Goal: Communication & Community: Participate in discussion

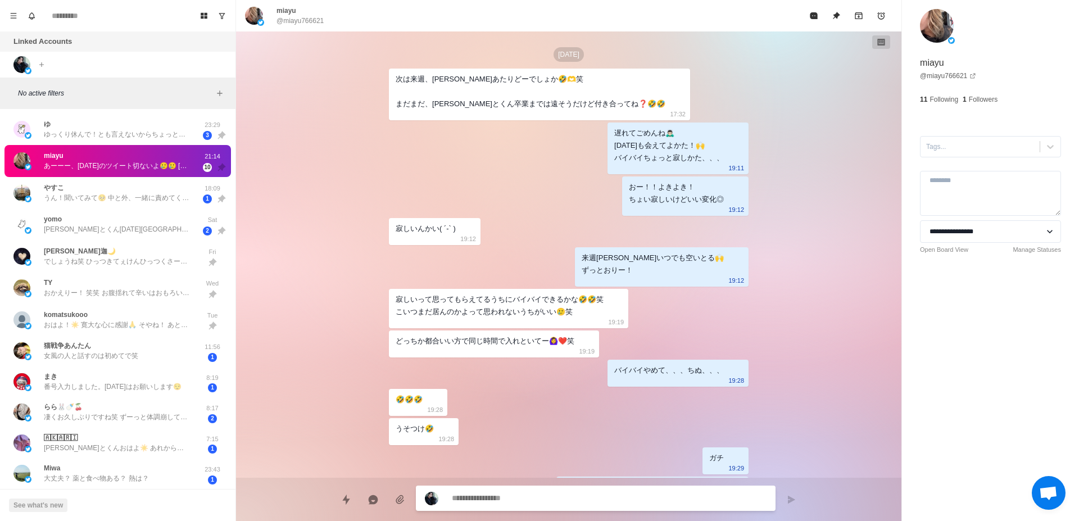
scroll to position [2431, 0]
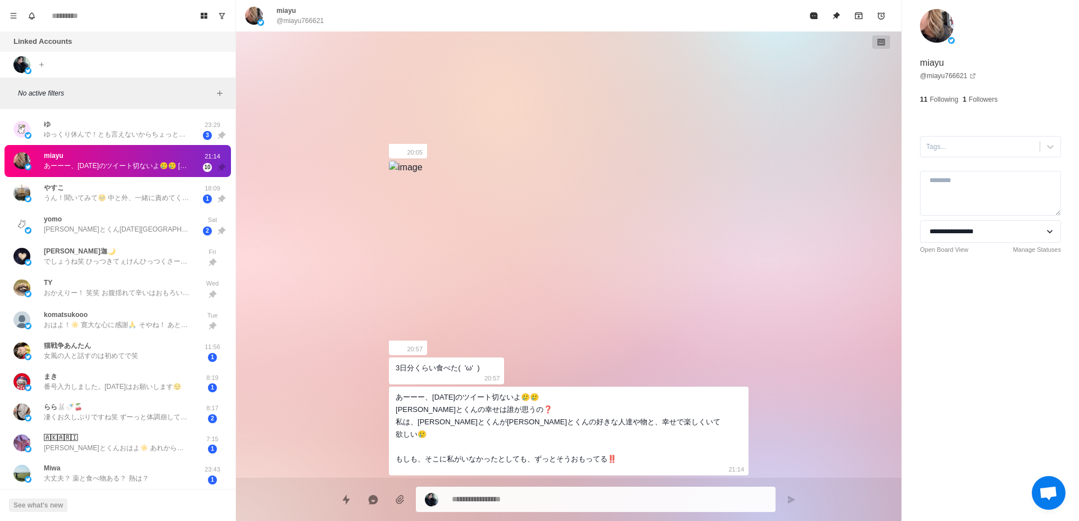
click at [173, 142] on div "ゆ ゆっくり休んで！とも言えないからちょっとでも休んで、、💊 23:29 3" at bounding box center [117, 130] width 227 height 32
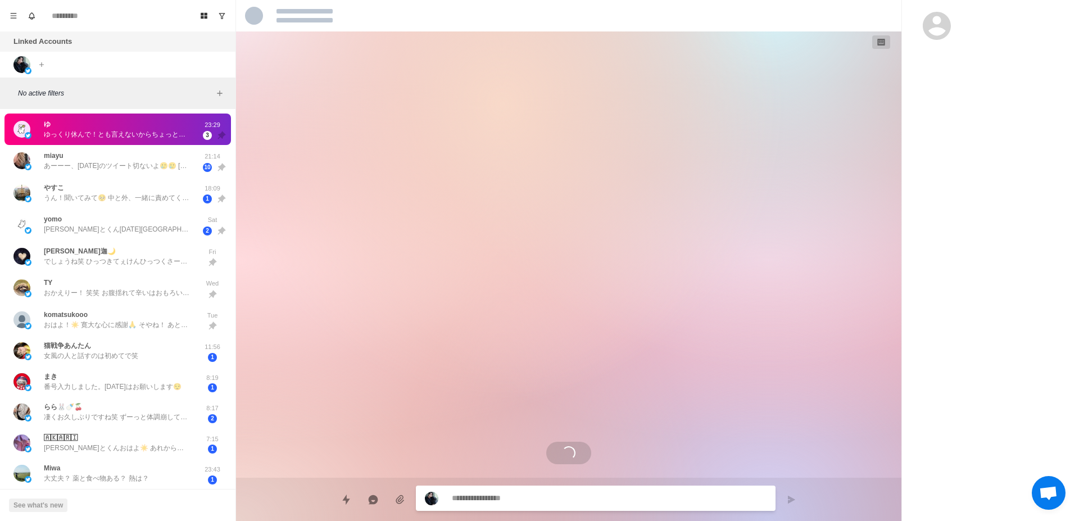
scroll to position [1154, 0]
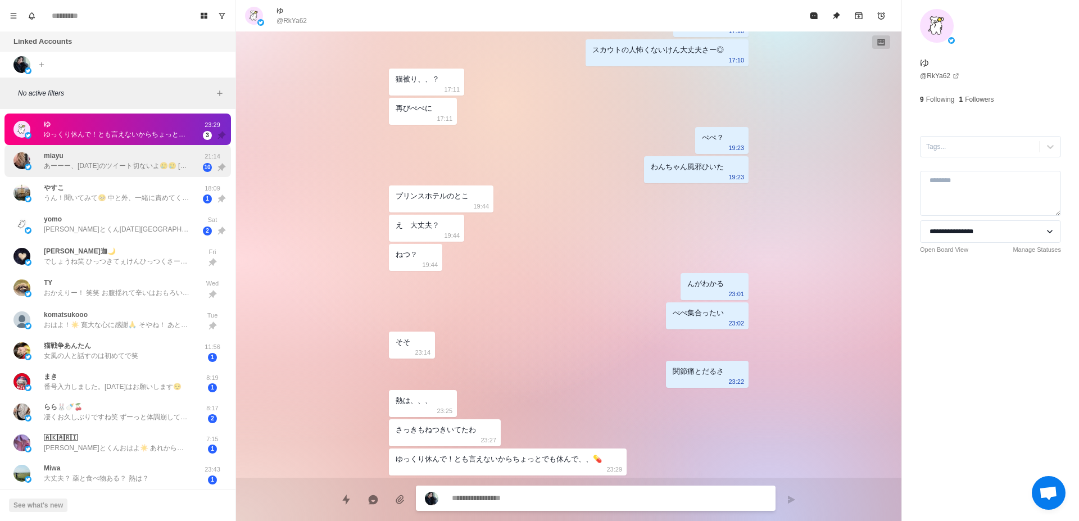
click at [168, 162] on p "あーーー、[DATE]のツイート切ないよ🥲🥲 [PERSON_NAME]とくんの幸せは誰が思うの❓ 私は、[PERSON_NAME]とくんが[PERSON_N…" at bounding box center [117, 166] width 146 height 10
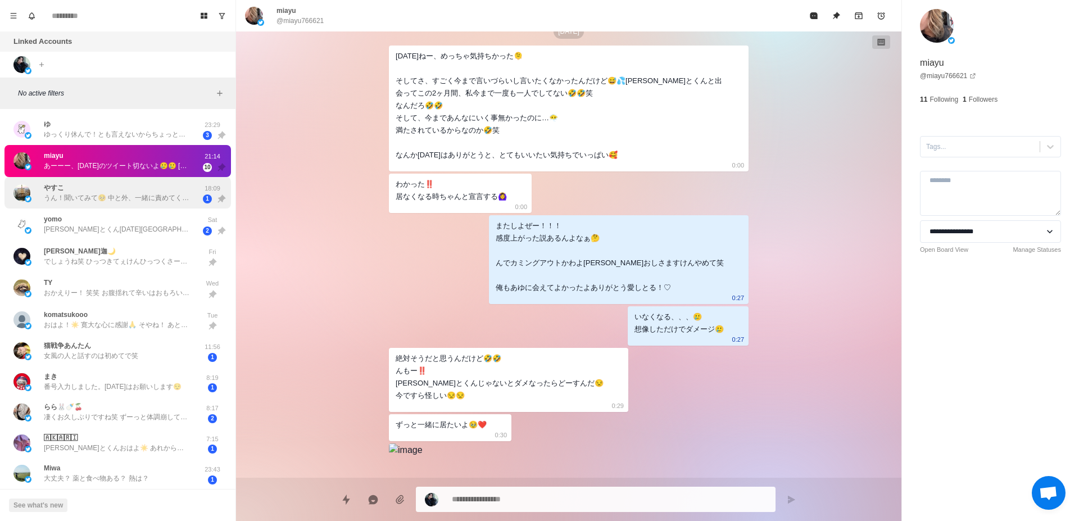
click at [161, 189] on div "やすこ うん！聞いてみて🥺 中と外、一緒に責めてくれてたからかなぁ？🤔 可愛くないです😑 寝転がりながらお水飲ませてくれたの、飲みやすかった🫧 試験の前日が[…" at bounding box center [117, 193] width 146 height 20
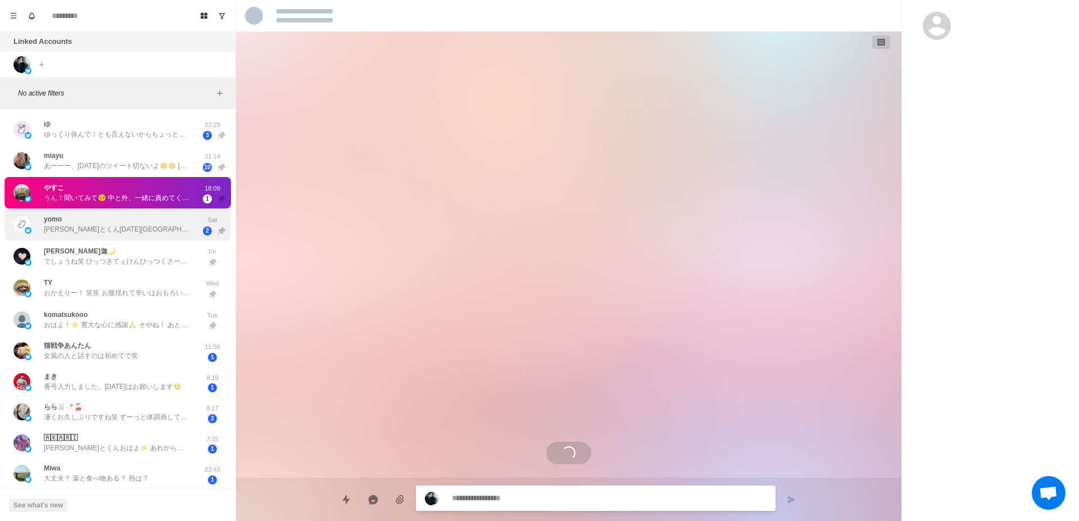
scroll to position [2908, 0]
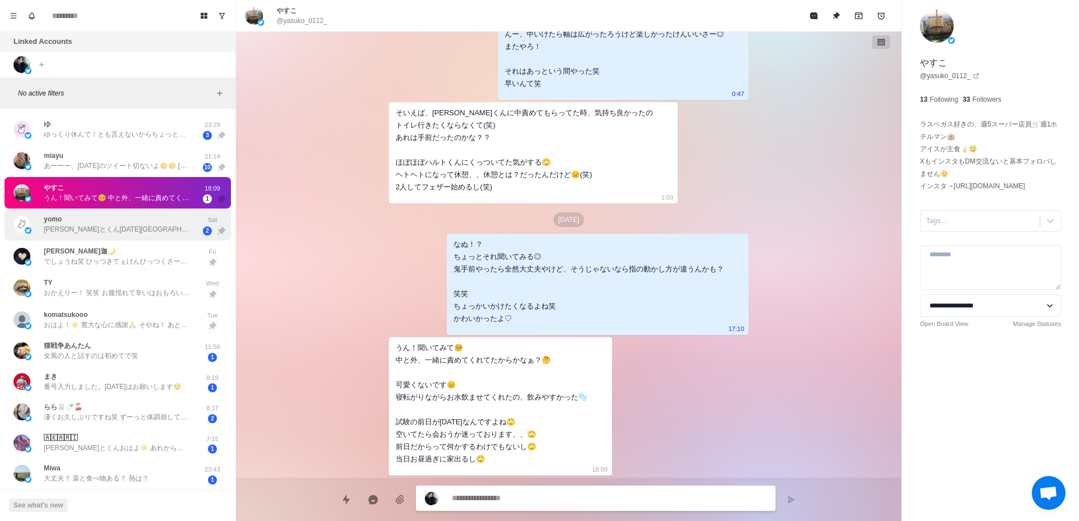
click at [150, 224] on div "[PERSON_NAME]とくん[DATE][GEOGRAPHIC_DATA]行く日！ってよもまるの記憶が言ってる！合ってたら気をつけて行ってきてね🙌🏻" at bounding box center [117, 224] width 146 height 20
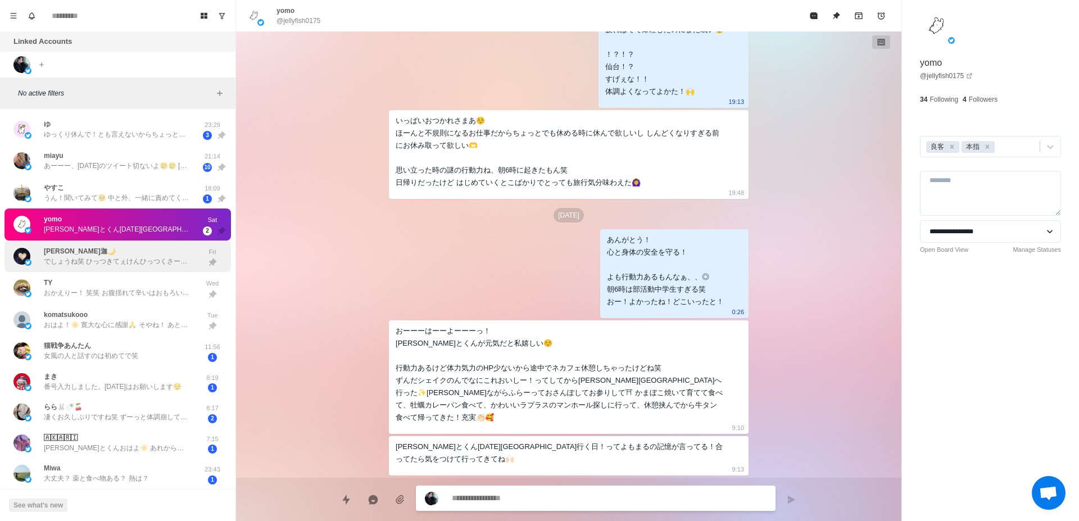
scroll to position [71, 0]
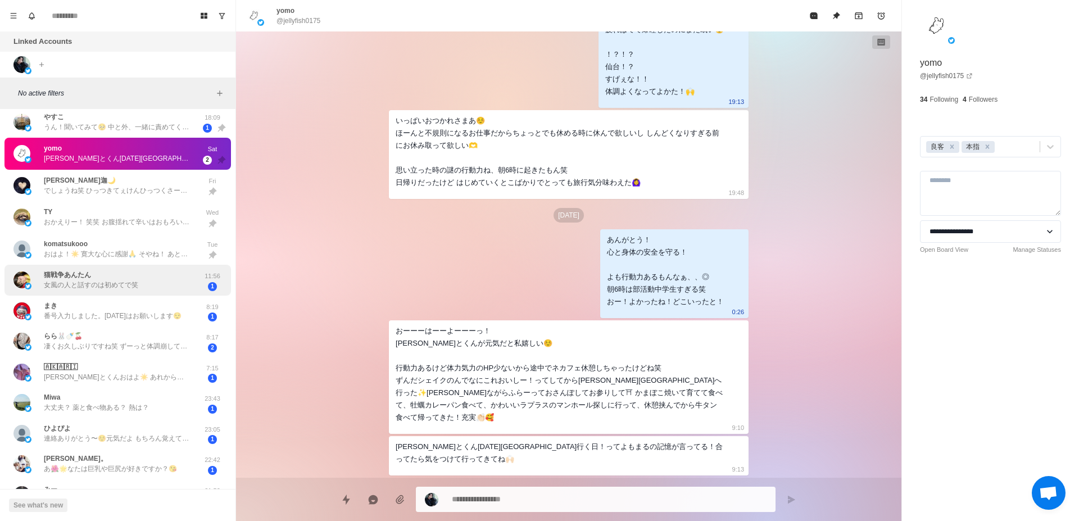
click at [140, 277] on div "猫戦争あんたん 女風の人と話すのは初めてで笑" at bounding box center [105, 280] width 185 height 22
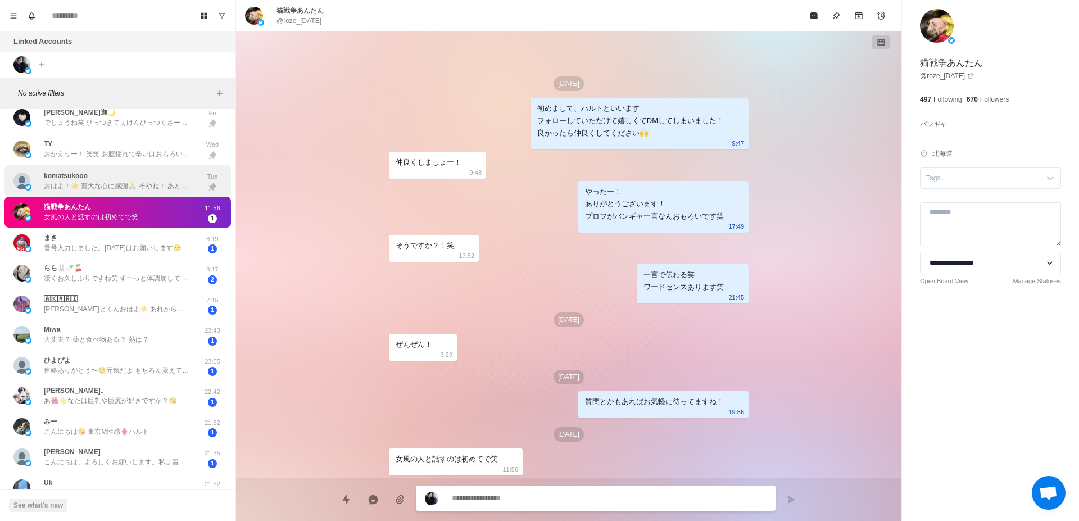
scroll to position [142, 0]
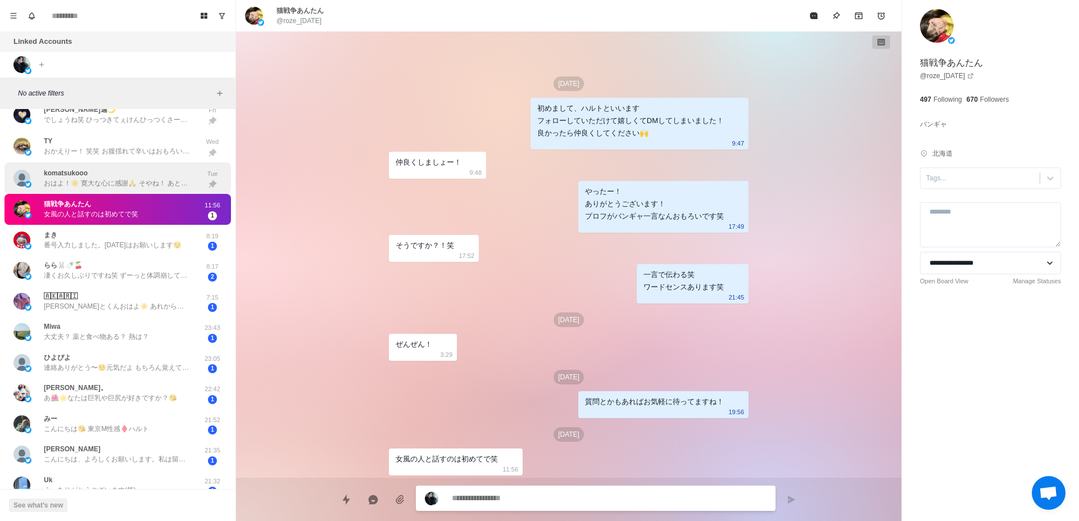
click at [104, 245] on p "番号入力しました。[DATE]はお願いします😌" at bounding box center [113, 245] width 138 height 10
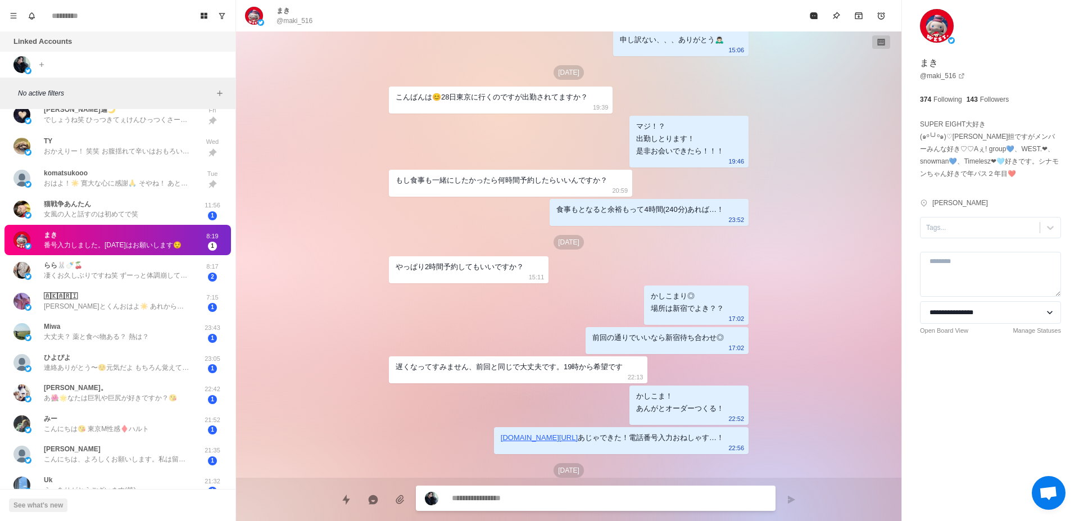
scroll to position [784, 0]
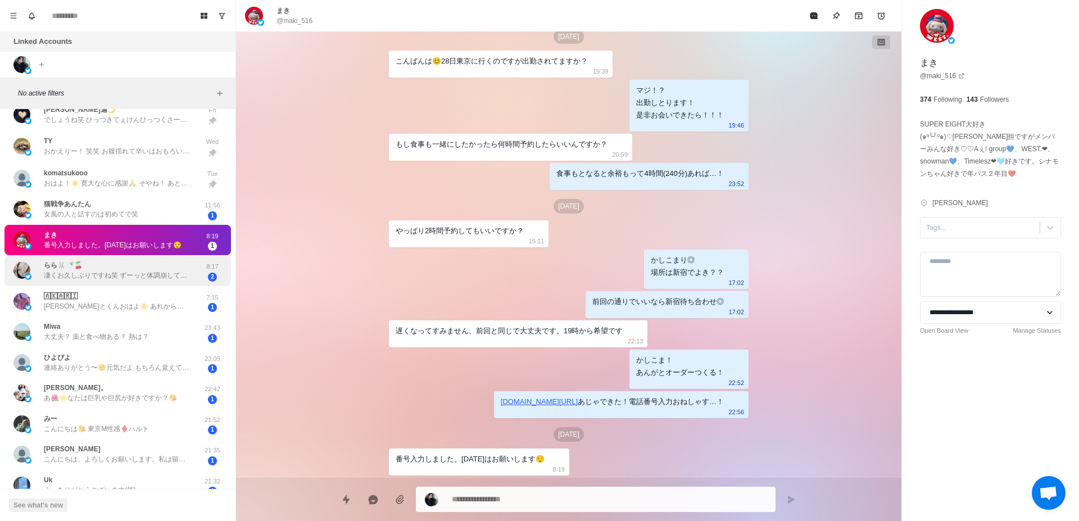
click at [161, 281] on p "凄くお久しぶりですね笑 ずーっと体調崩してて薬の飲む量がえぐいです💦でもあんまり良くならないんですよ（；_；）" at bounding box center [117, 275] width 146 height 10
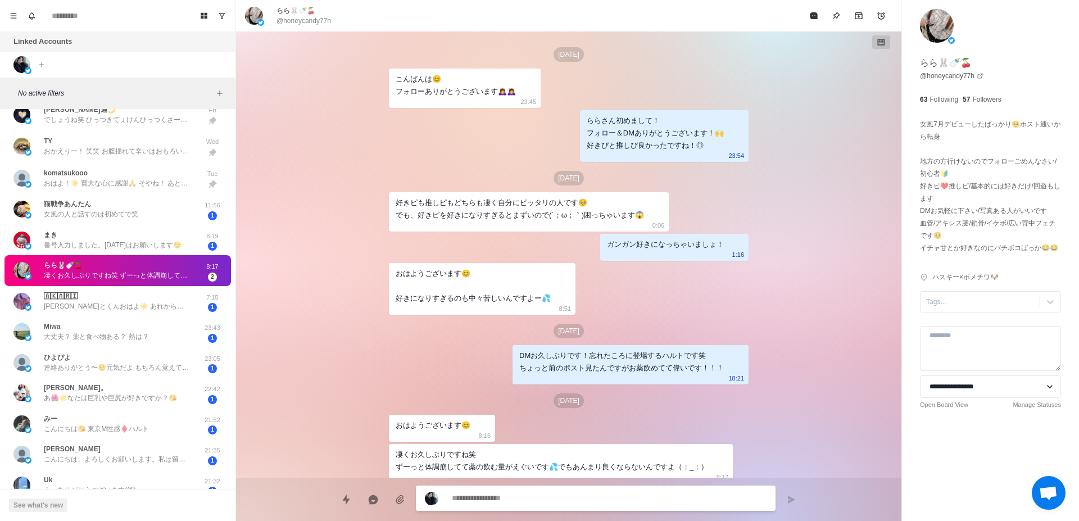
scroll to position [8, 0]
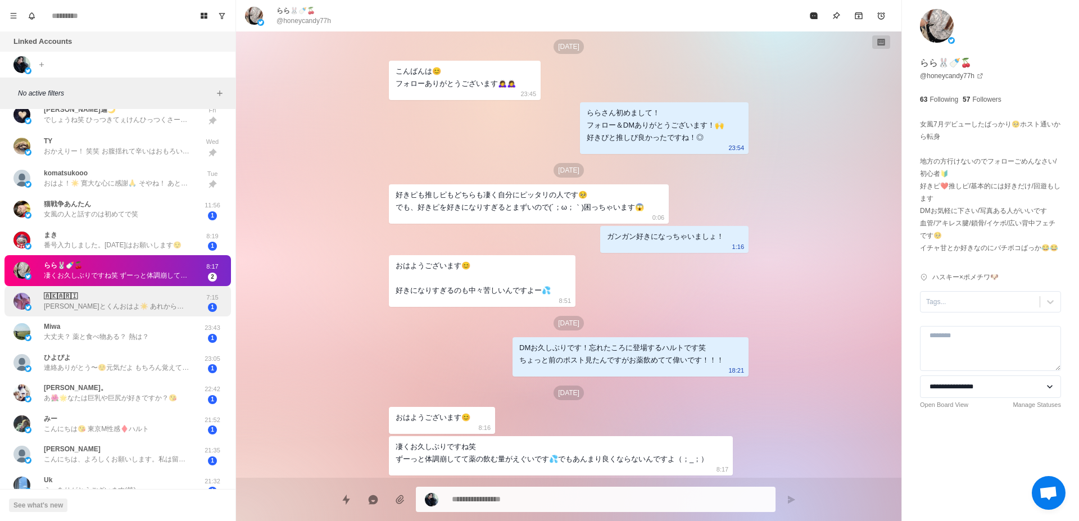
click at [153, 308] on p "[PERSON_NAME]とくんおはよ☀️ あれから幸せに過ごせてる 思い出だけで生きていけるよ 大切にしてもらった キスマしあわせ💋 消えないで 空きとかお…" at bounding box center [117, 306] width 146 height 10
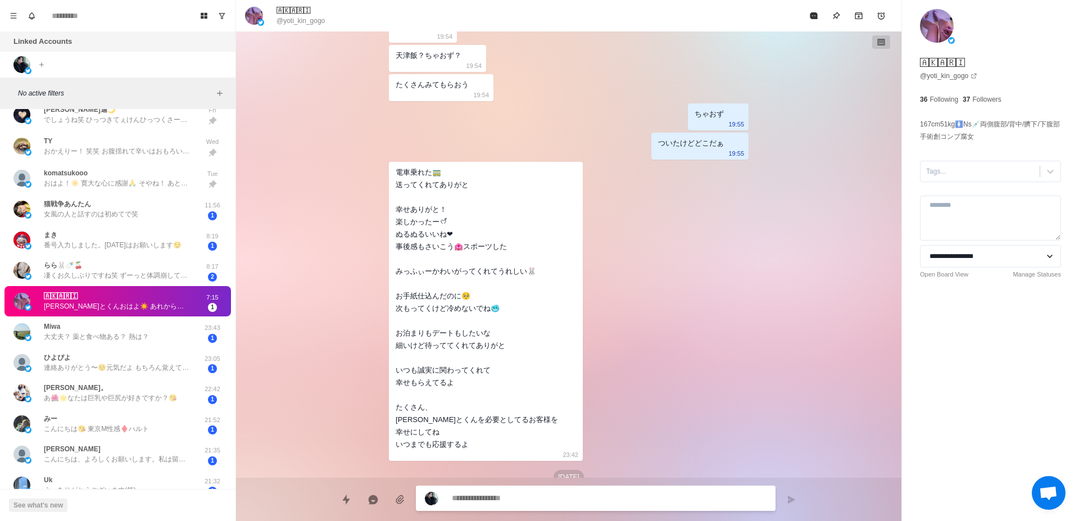
scroll to position [1754, 0]
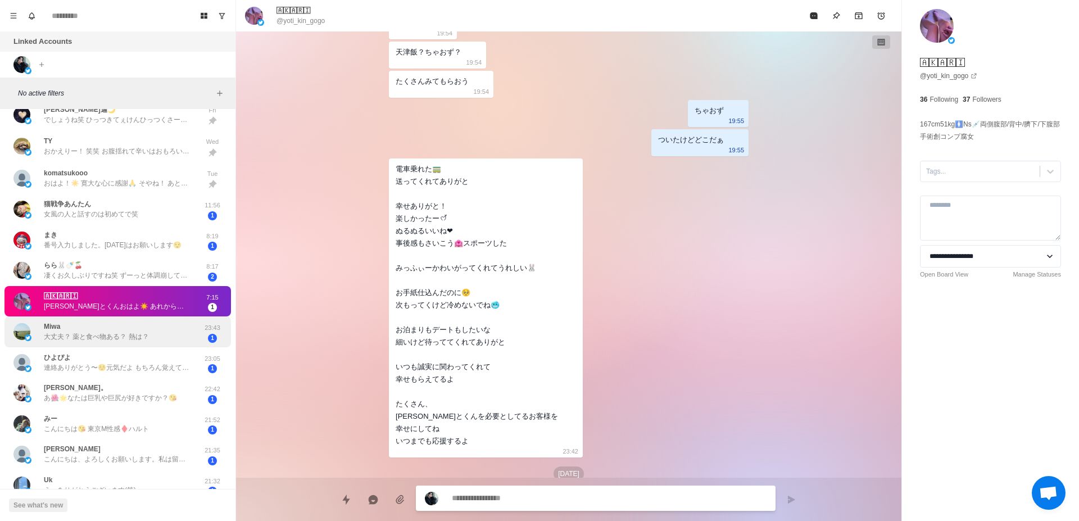
click at [138, 345] on div "Miwa 大丈夫？ 薬と食べ物ある？ 熱は？ 23:43 1" at bounding box center [117, 331] width 227 height 31
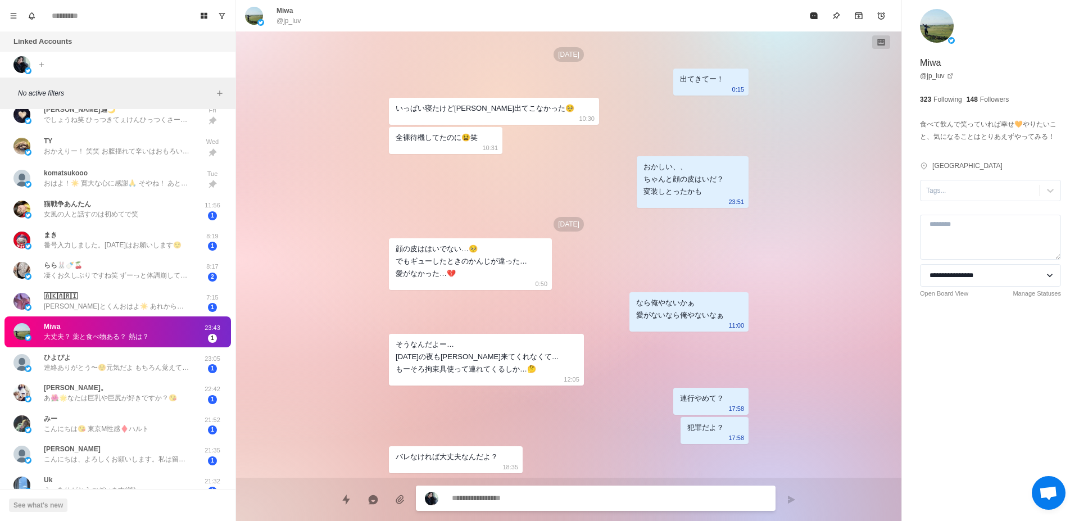
scroll to position [2005, 0]
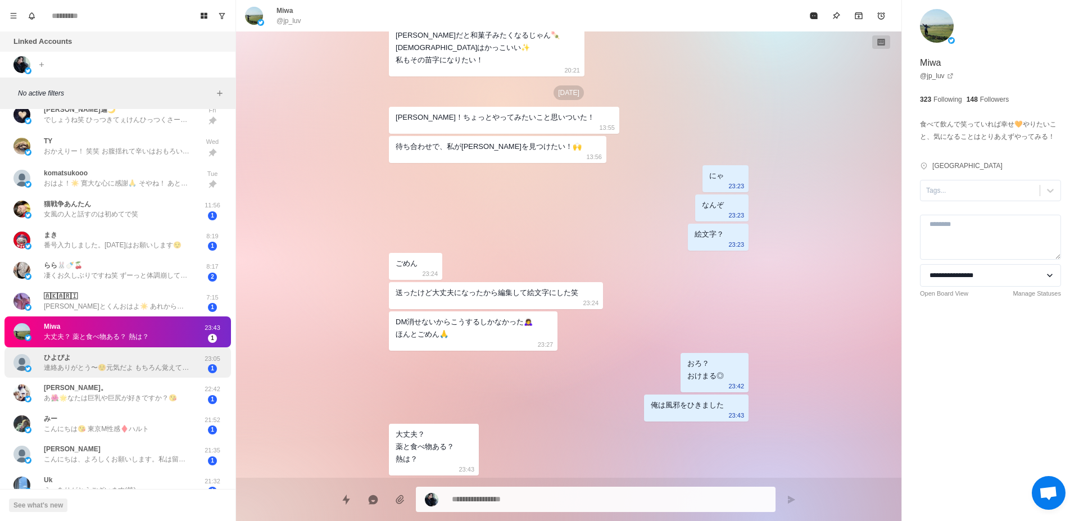
click at [138, 369] on p "連絡ありがとう〜☺️元気だよ もちろん覚えてるよ！笑 全然予約できてなくてごめんね🙇‍♀️" at bounding box center [117, 368] width 146 height 10
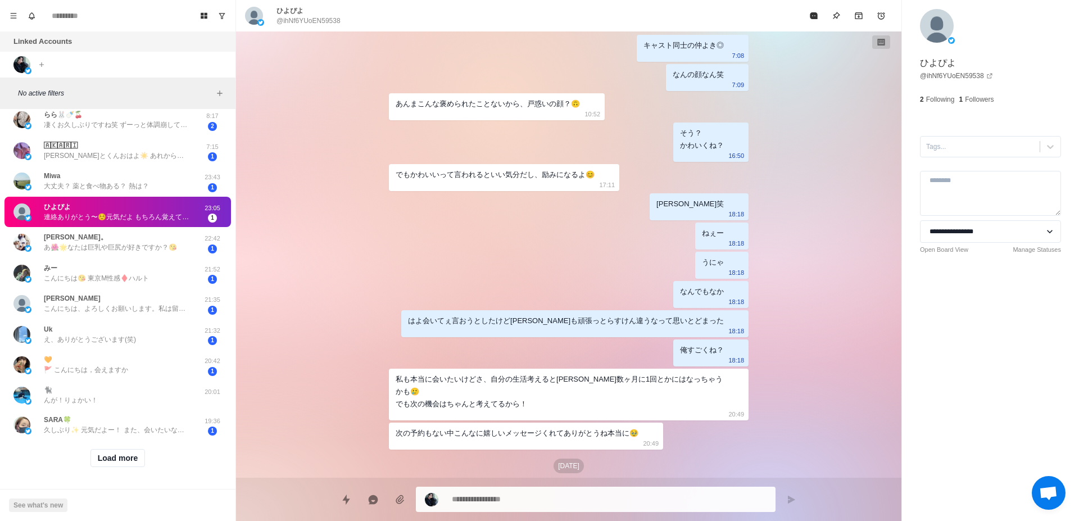
scroll to position [271, 0]
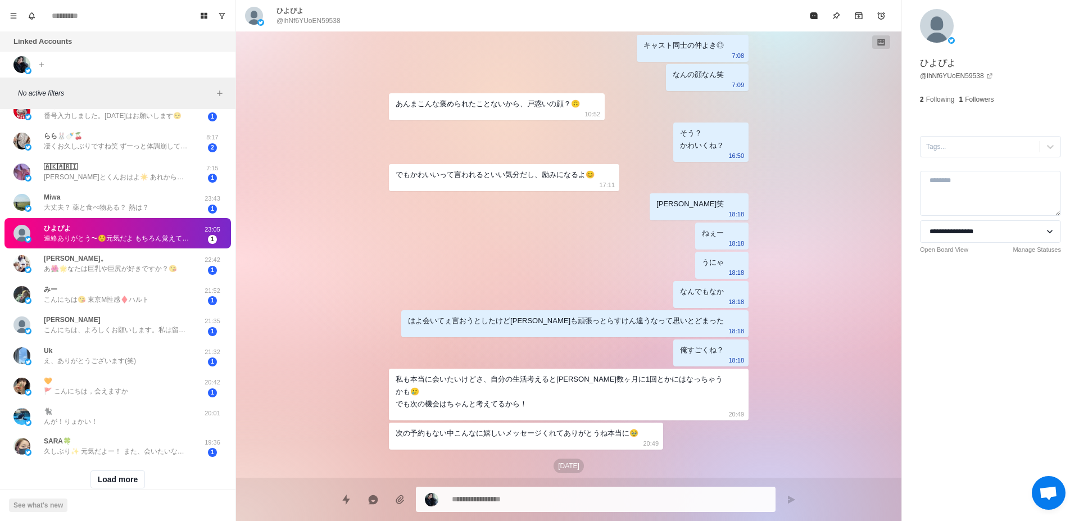
type textarea "*"
